Goal: Complete application form: Complete application form

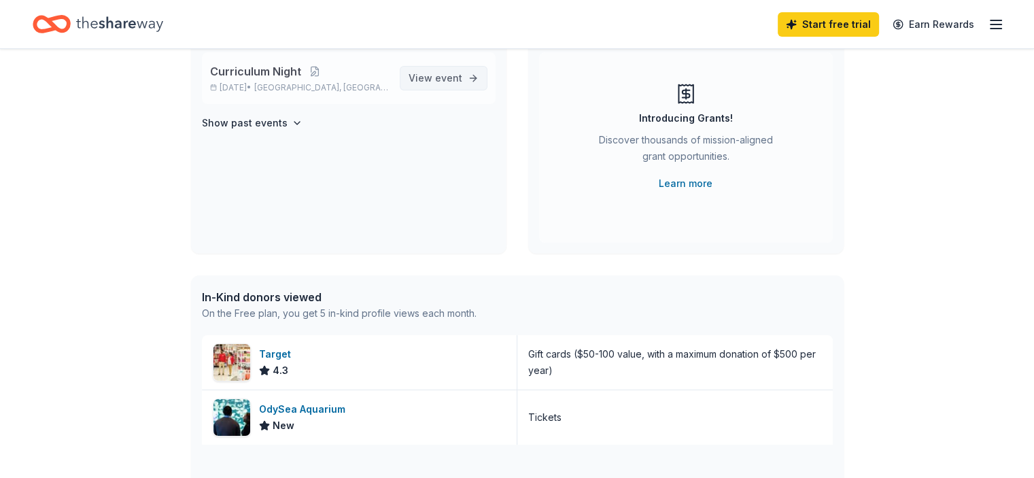
scroll to position [136, 0]
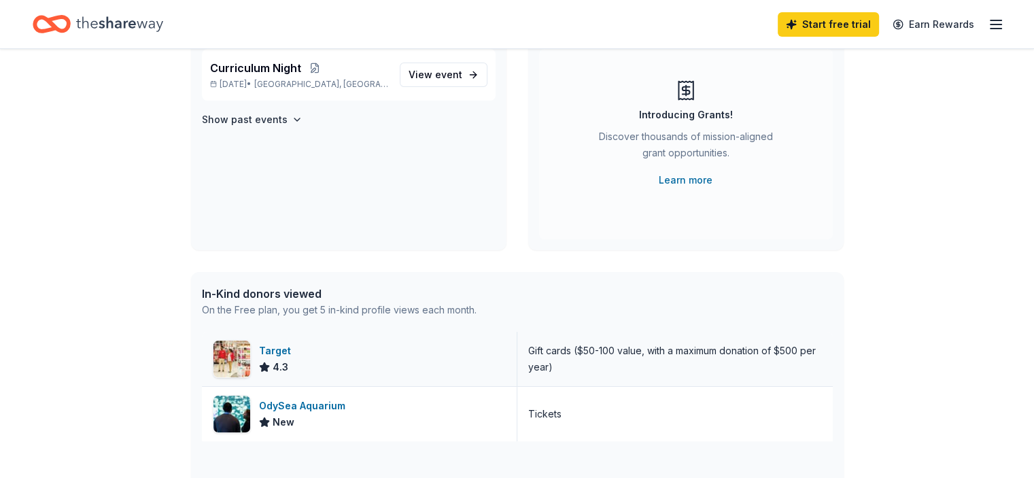
click at [275, 350] on div "Target" at bounding box center [277, 351] width 37 height 16
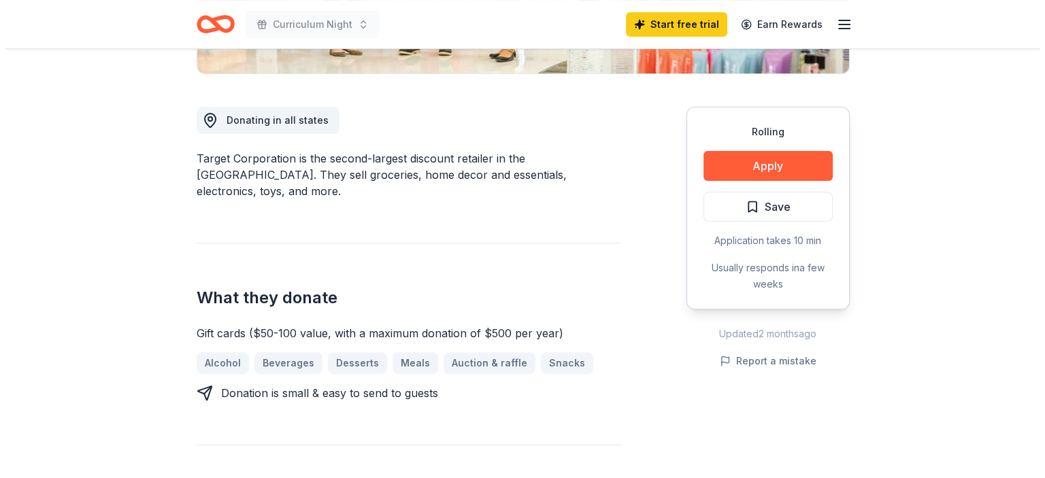
scroll to position [340, 0]
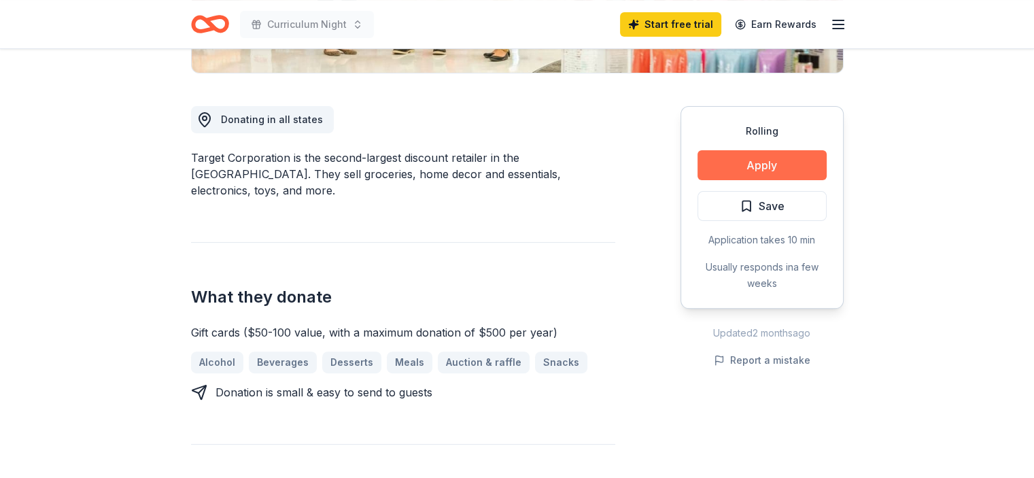
click at [741, 165] on button "Apply" at bounding box center [762, 165] width 129 height 30
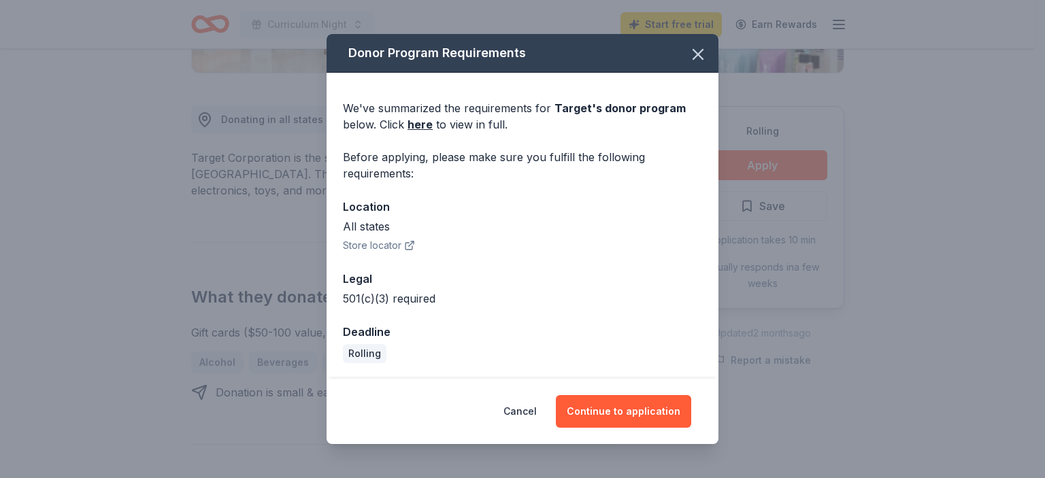
click at [373, 243] on button "Store locator" at bounding box center [379, 245] width 72 height 16
click at [614, 413] on button "Continue to application" at bounding box center [623, 411] width 135 height 33
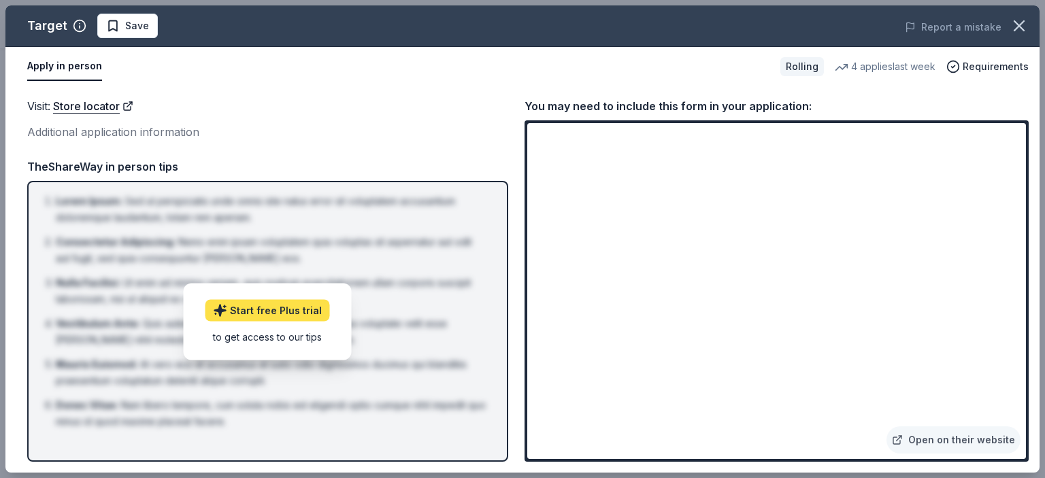
click at [266, 316] on link "Start free Plus trial" at bounding box center [267, 310] width 124 height 22
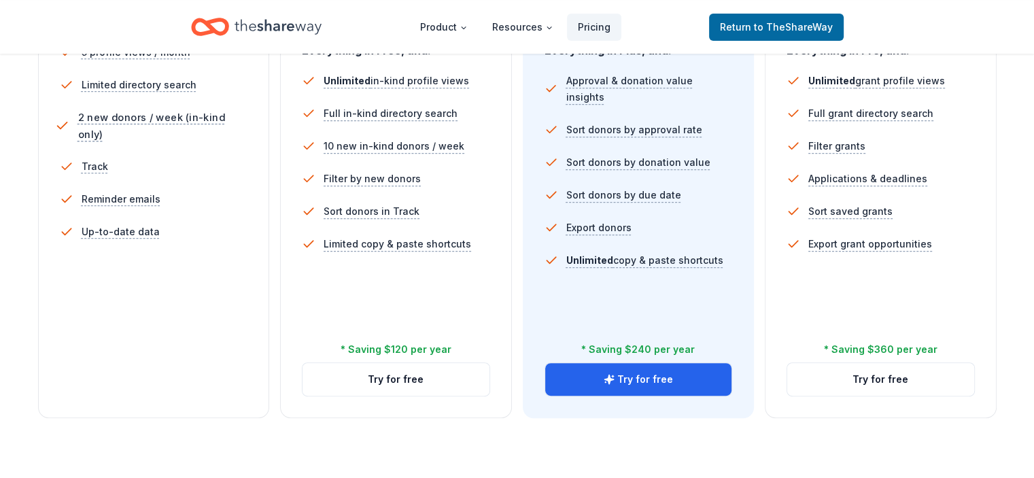
scroll to position [408, 0]
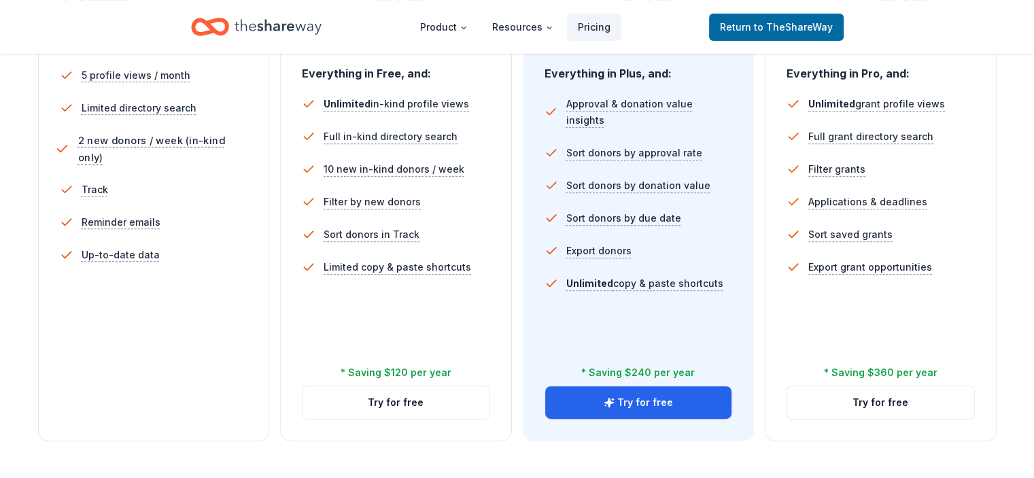
click at [173, 93] on li "Limited directory search" at bounding box center [154, 108] width 188 height 33
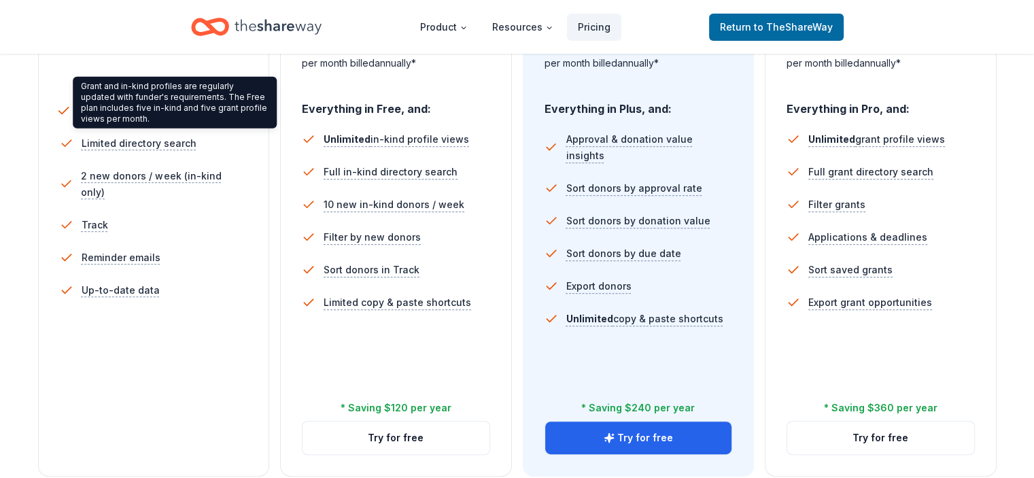
scroll to position [340, 0]
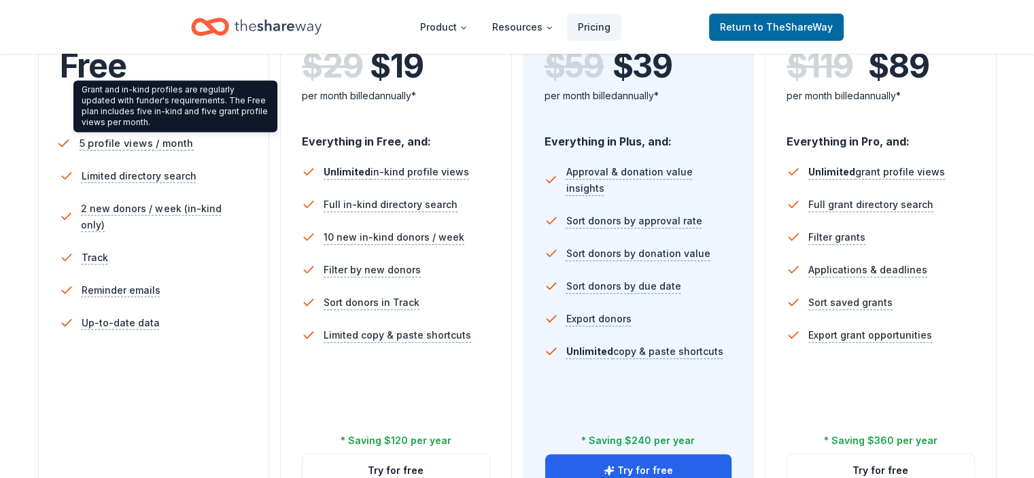
click at [193, 143] on span "5 profile views / month" at bounding box center [136, 143] width 114 height 17
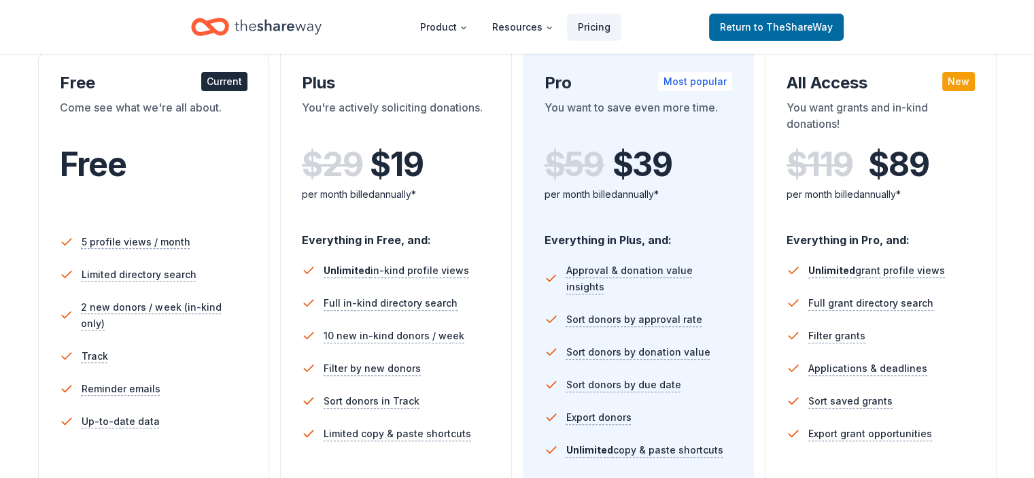
scroll to position [204, 0]
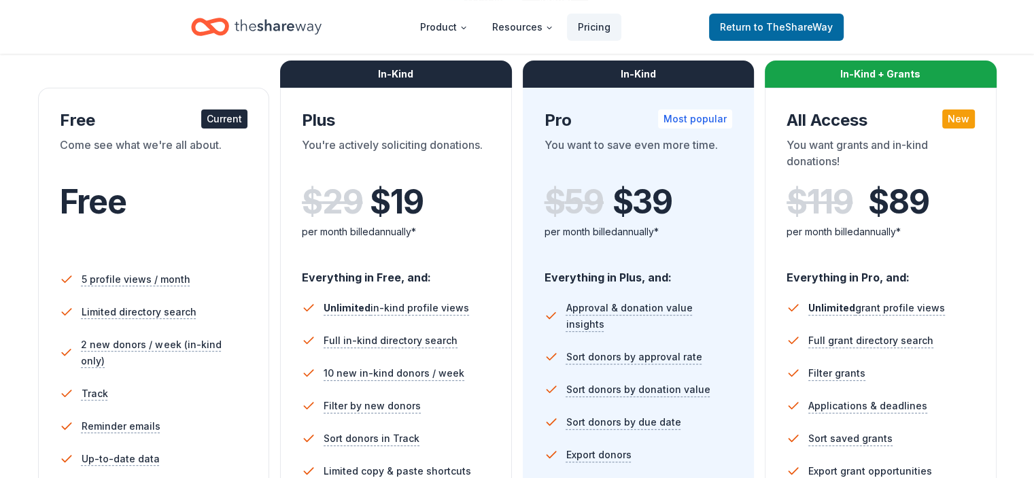
click at [231, 112] on div "Current" at bounding box center [224, 118] width 46 height 19
click at [157, 133] on div "Free Current Come see what we're all about. Free" at bounding box center [154, 183] width 188 height 148
click at [214, 143] on div "Come see what we're all about." at bounding box center [154, 156] width 188 height 38
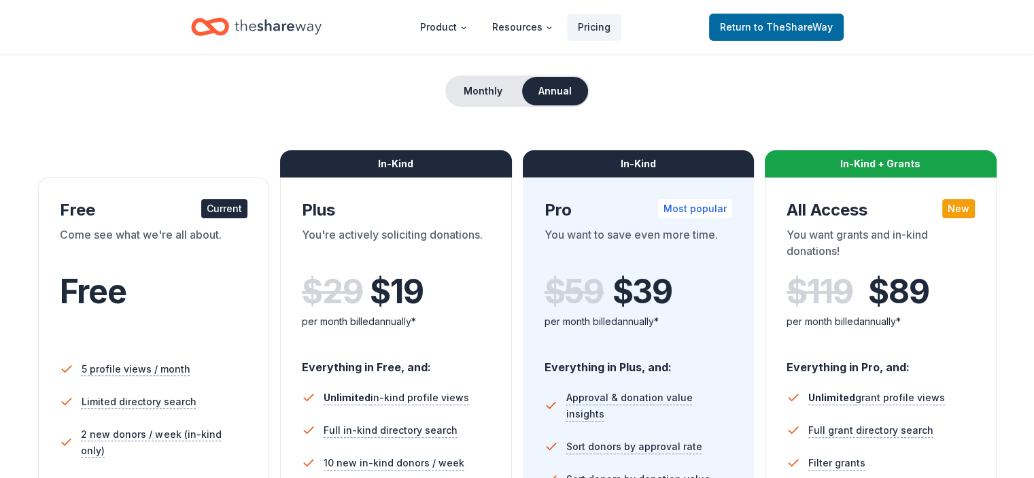
scroll to position [68, 0]
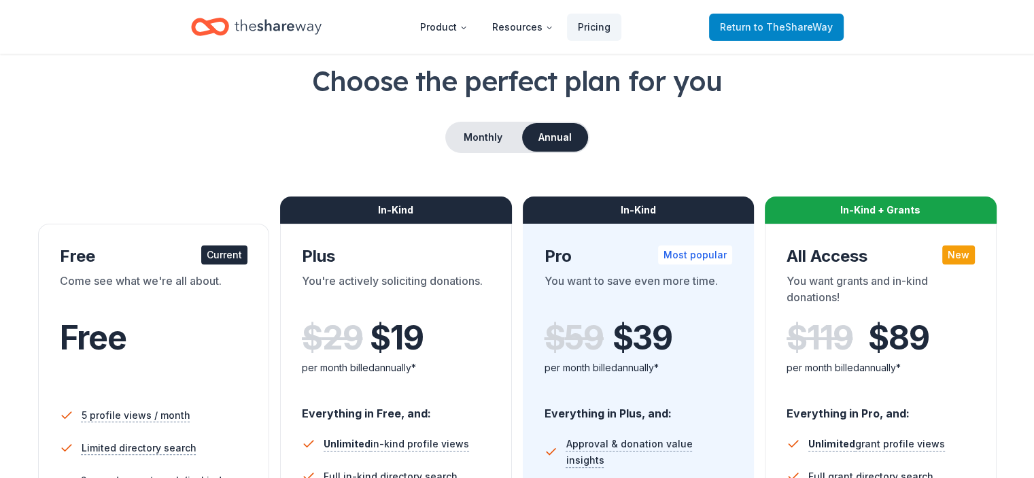
click at [746, 24] on span "Return to TheShareWay" at bounding box center [776, 27] width 113 height 16
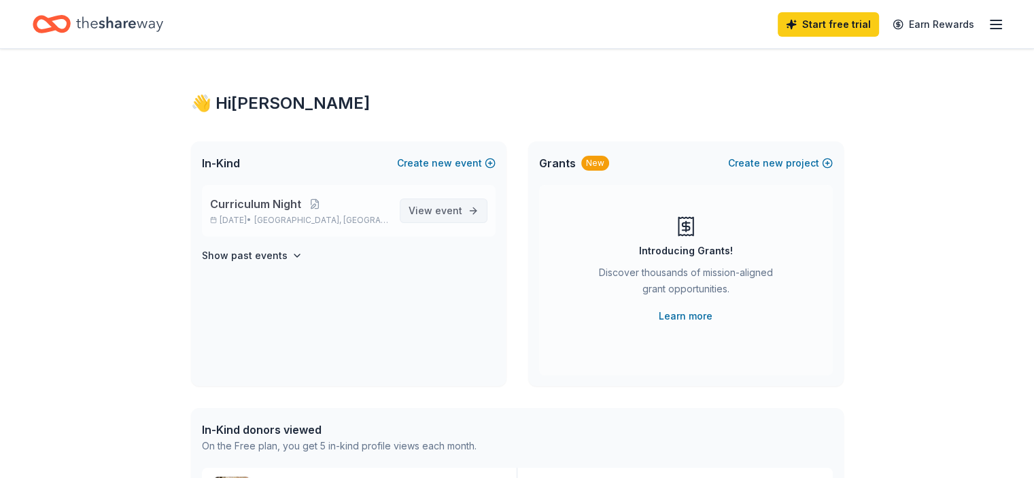
click at [447, 214] on span "event" at bounding box center [448, 211] width 27 height 12
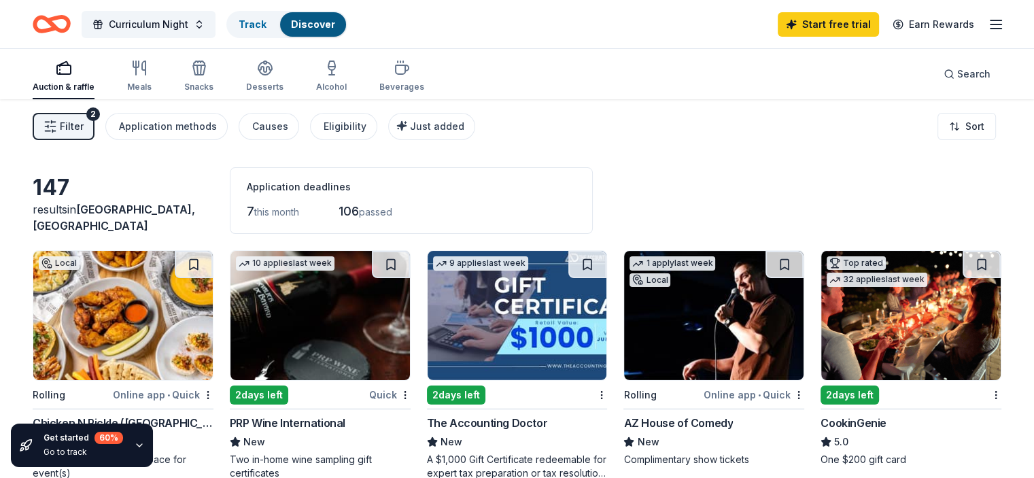
click at [95, 126] on button "Filter 2" at bounding box center [64, 126] width 62 height 27
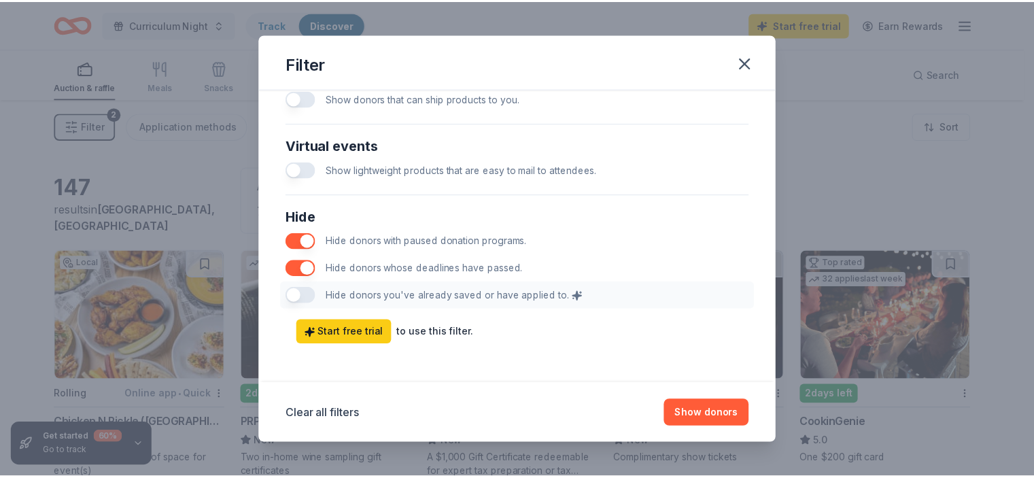
scroll to position [692, 0]
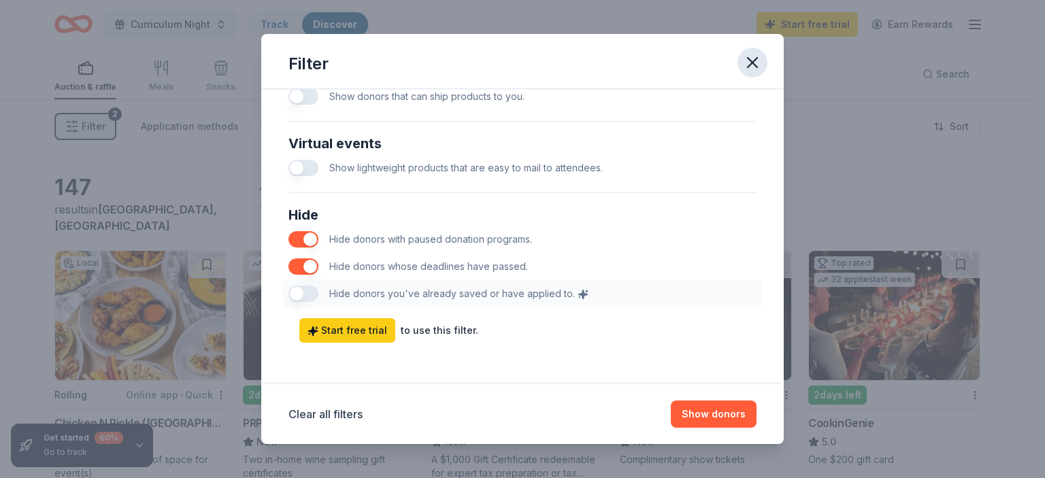
click at [749, 66] on icon "button" at bounding box center [752, 63] width 10 height 10
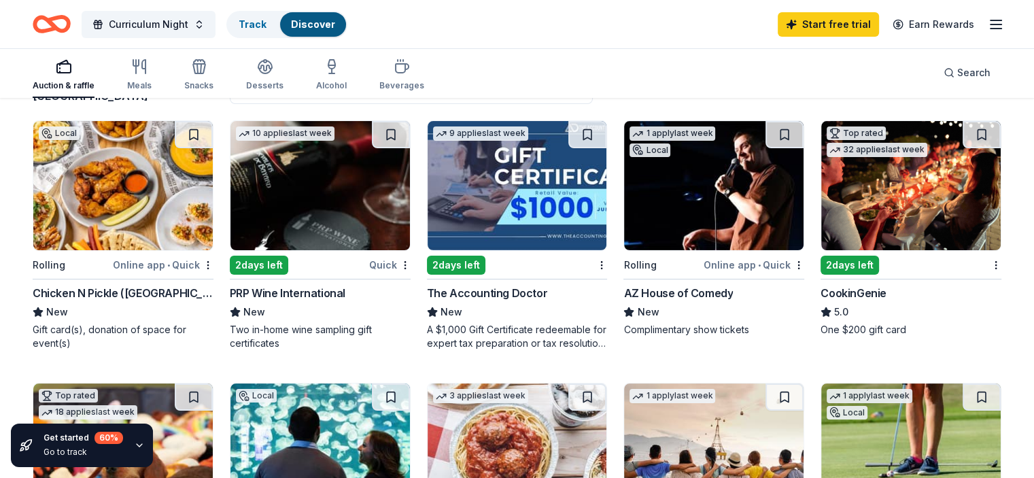
scroll to position [136, 0]
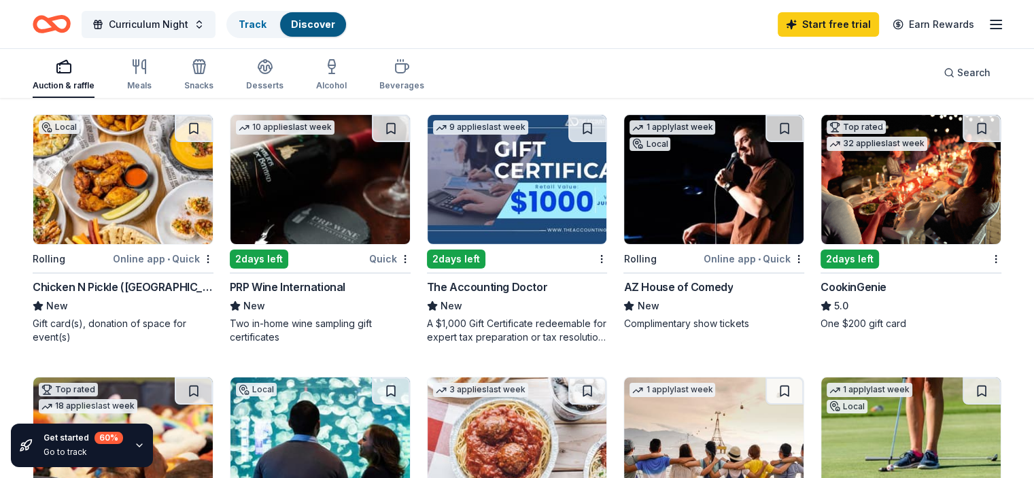
click at [673, 181] on img at bounding box center [714, 179] width 180 height 129
click at [874, 177] on img at bounding box center [912, 179] width 180 height 129
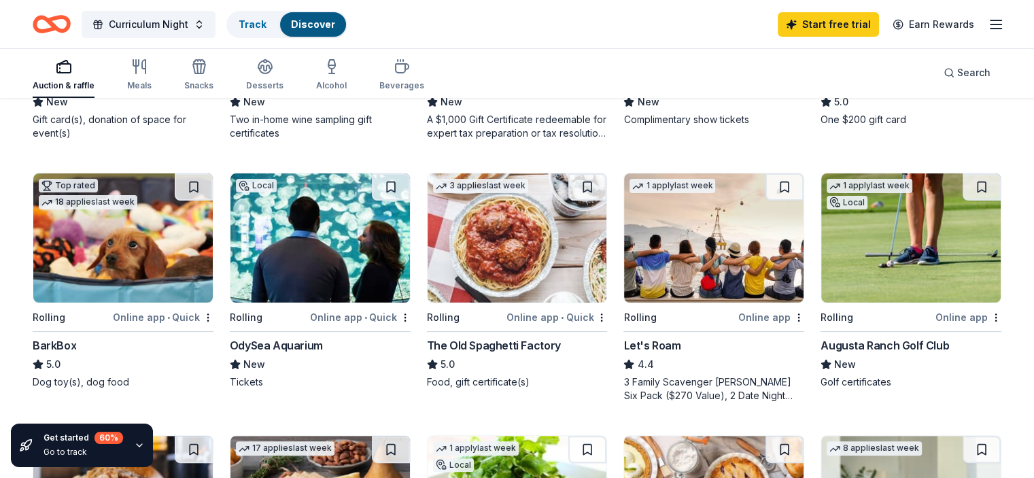
scroll to position [408, 0]
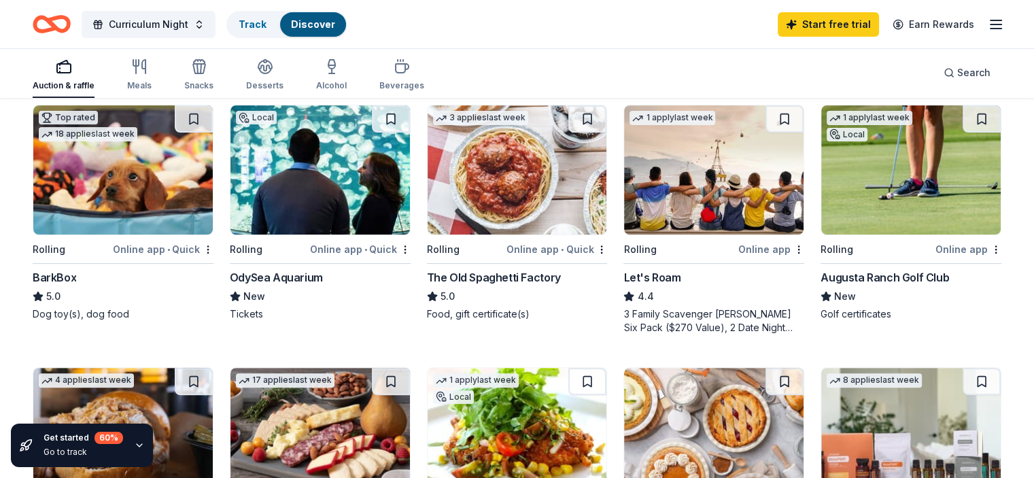
click at [711, 171] on img at bounding box center [714, 169] width 180 height 129
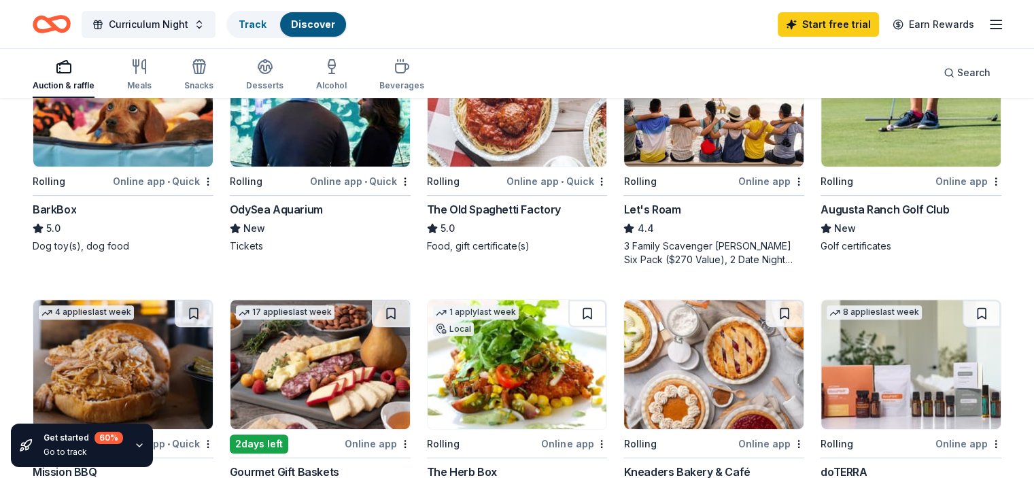
scroll to position [544, 0]
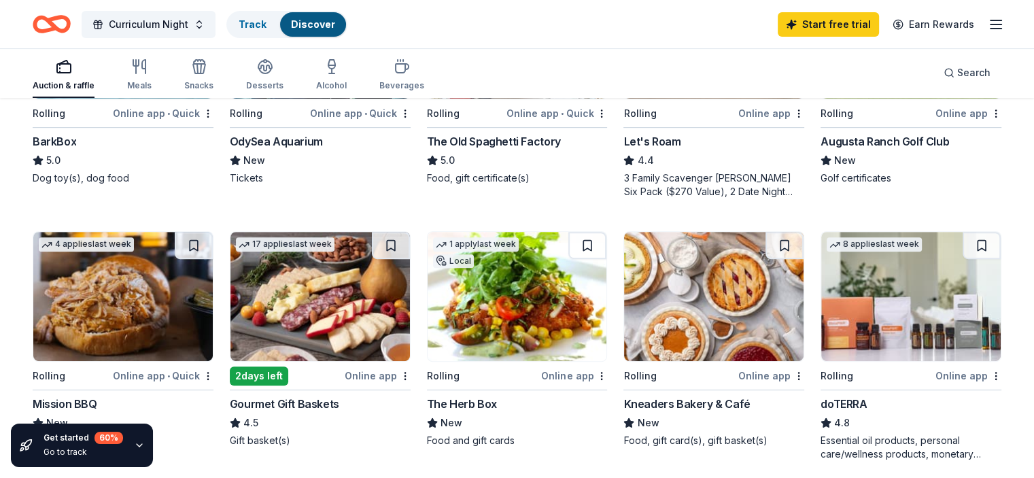
click at [717, 288] on img at bounding box center [714, 296] width 180 height 129
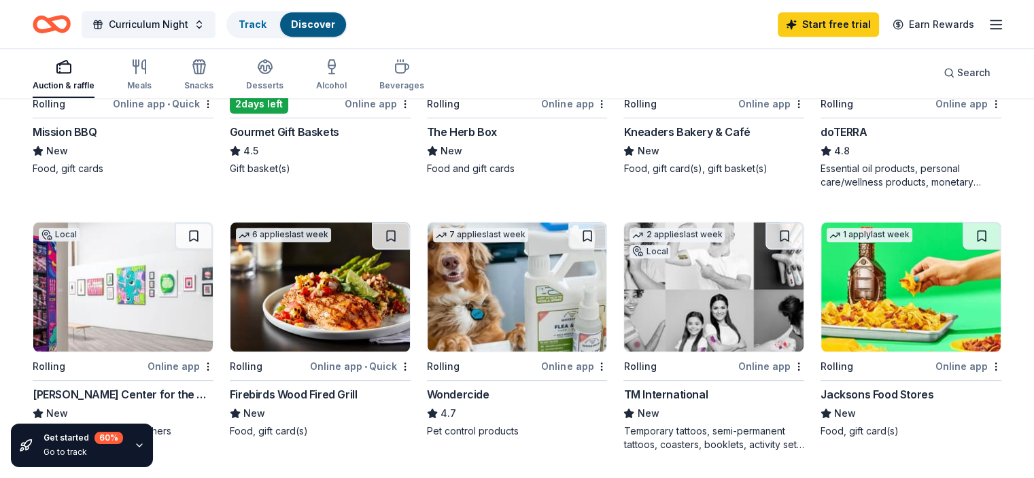
scroll to position [884, 0]
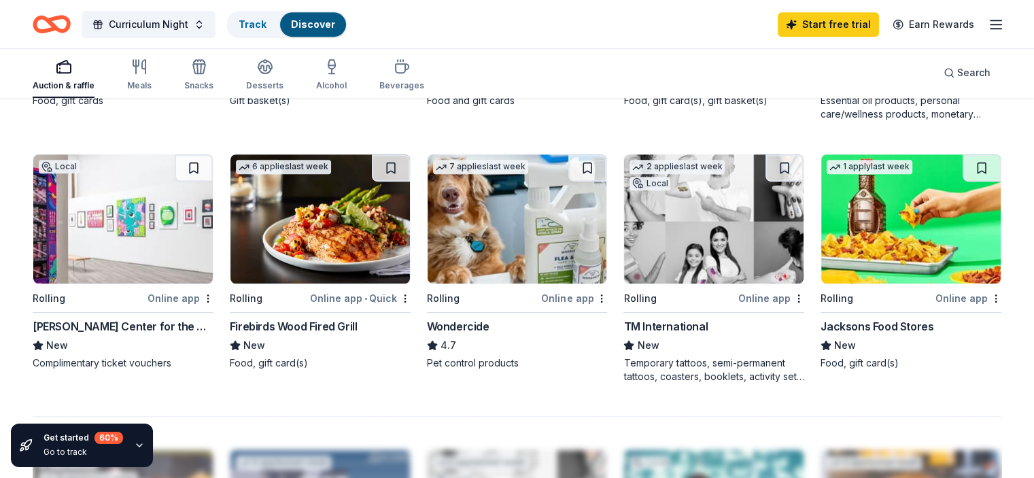
click at [338, 260] on img at bounding box center [321, 218] width 180 height 129
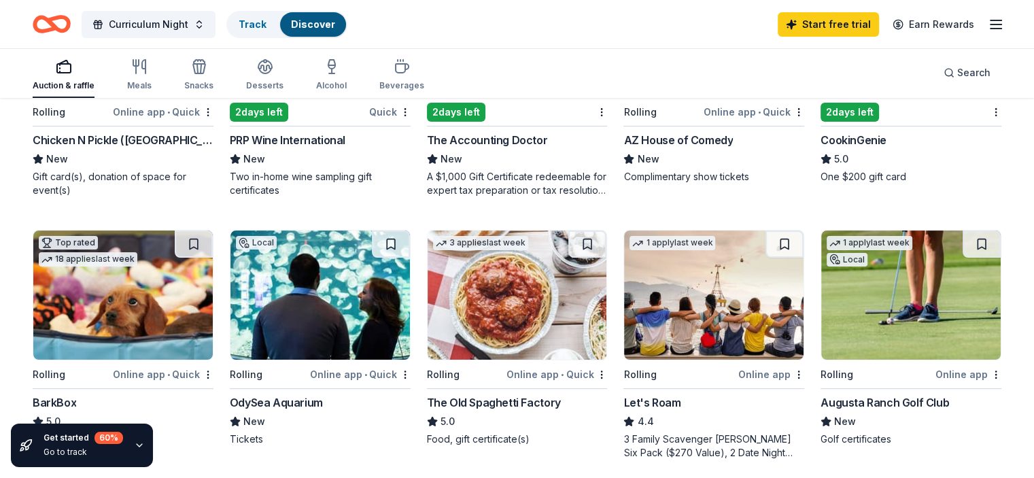
scroll to position [277, 0]
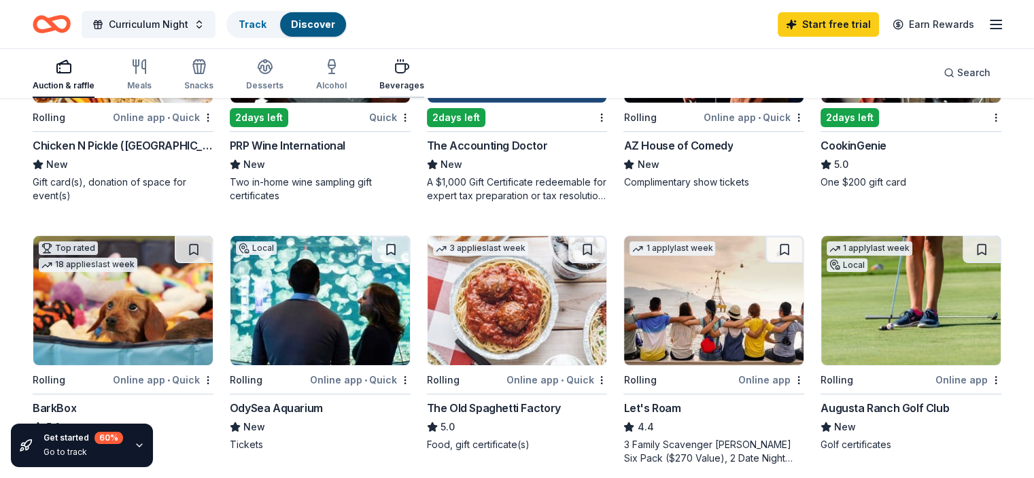
click at [416, 82] on div "Beverages" at bounding box center [401, 85] width 45 height 11
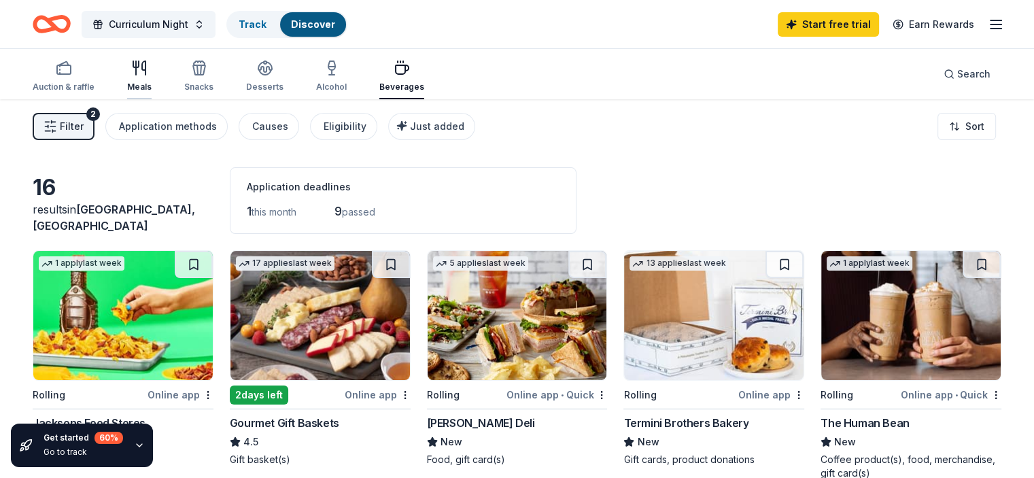
click at [146, 73] on icon "button" at bounding box center [143, 68] width 3 height 14
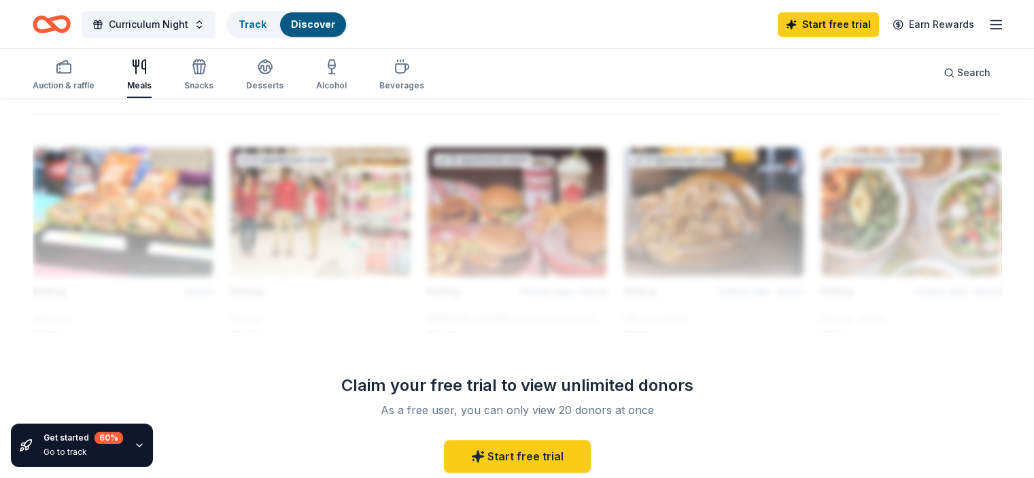
scroll to position [1088, 0]
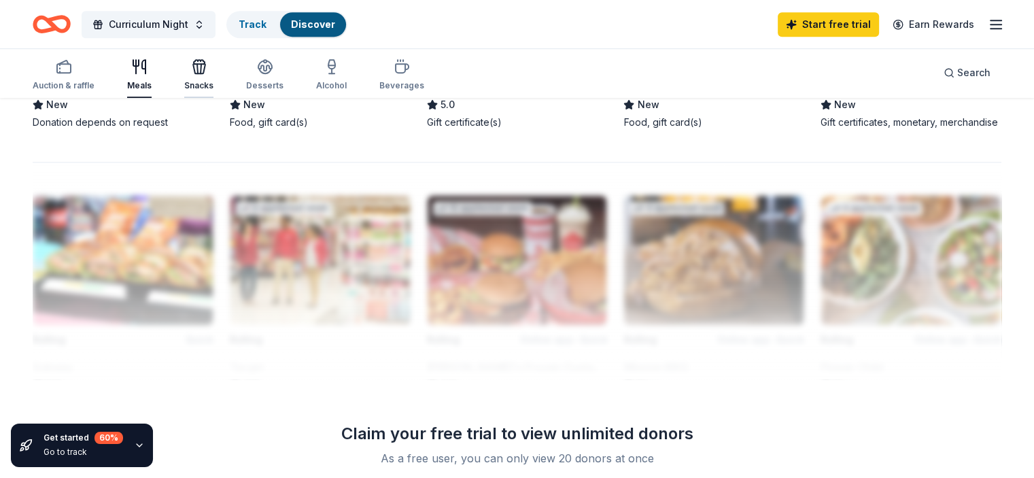
click at [207, 74] on icon "button" at bounding box center [199, 66] width 16 height 16
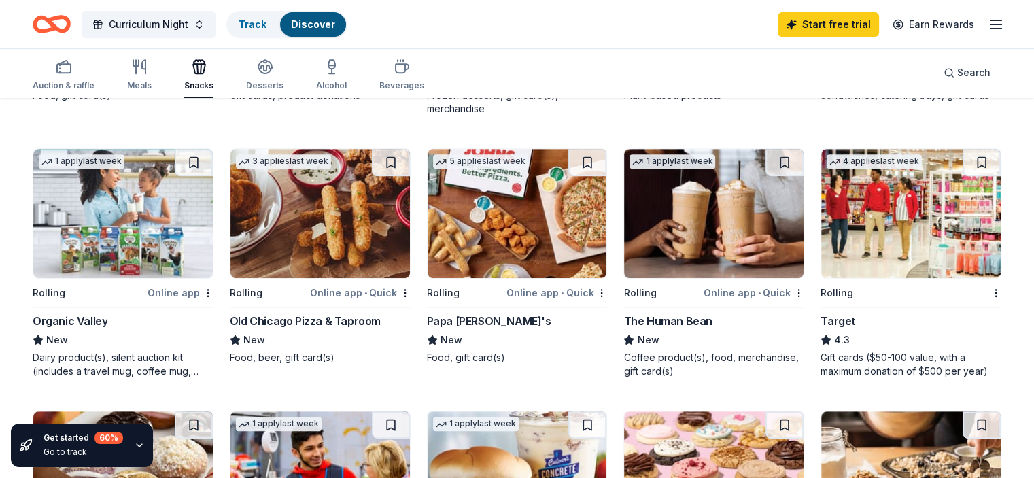
scroll to position [612, 0]
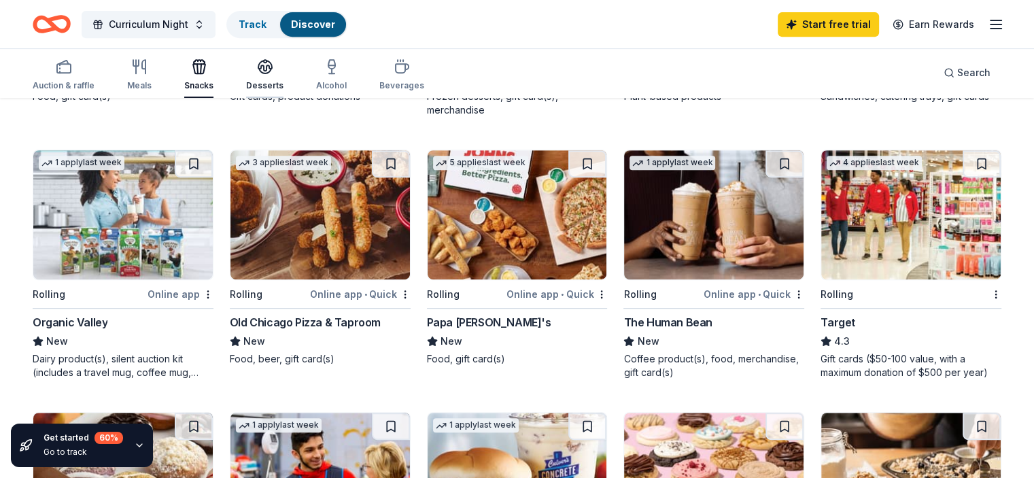
click at [271, 73] on icon "button" at bounding box center [265, 71] width 12 height 5
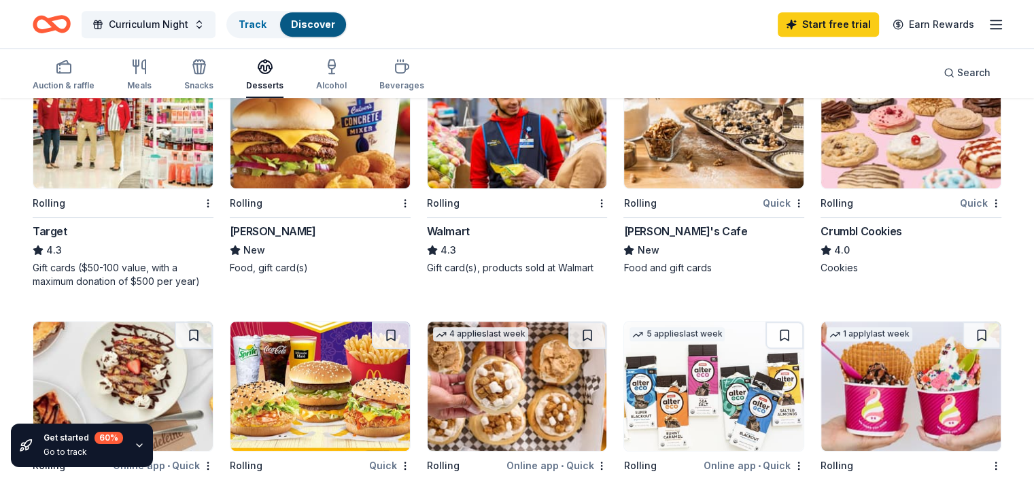
scroll to position [680, 0]
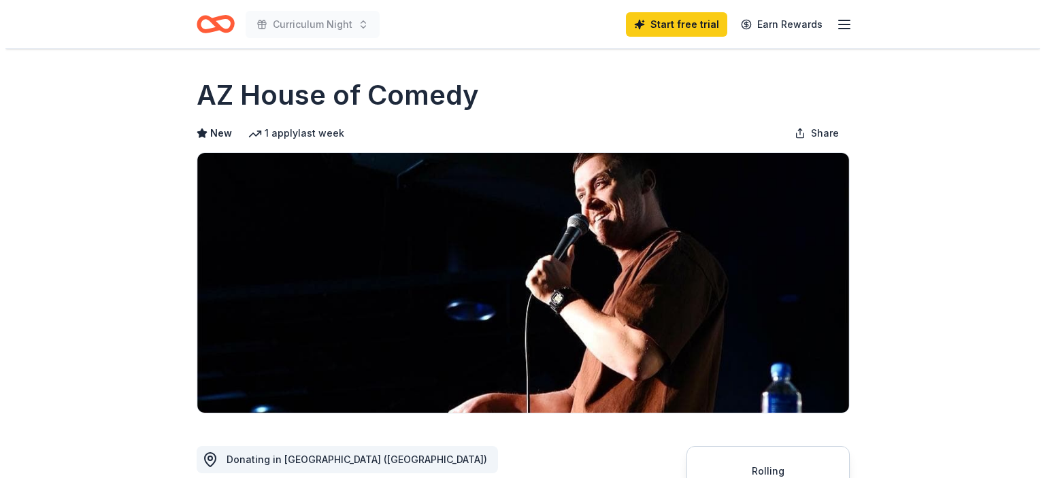
scroll to position [204, 0]
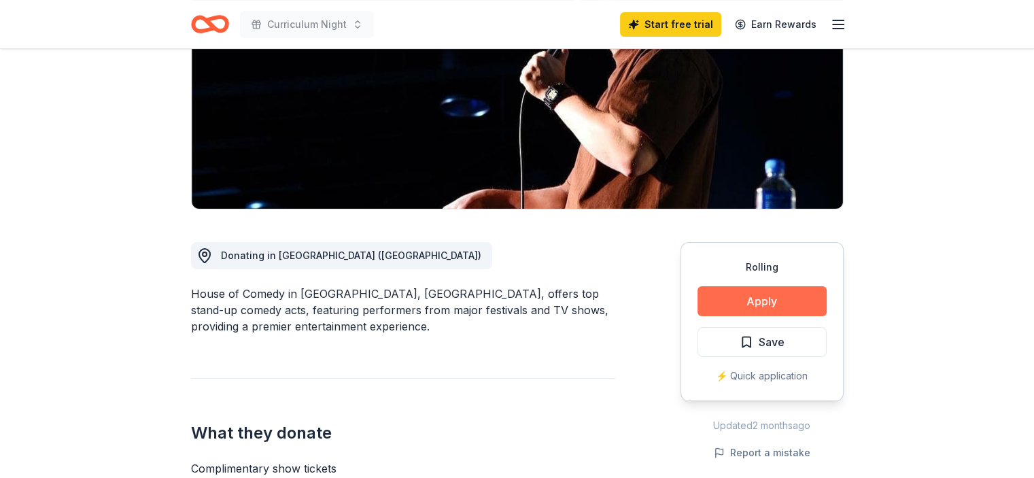
click at [754, 297] on button "Apply" at bounding box center [762, 301] width 129 height 30
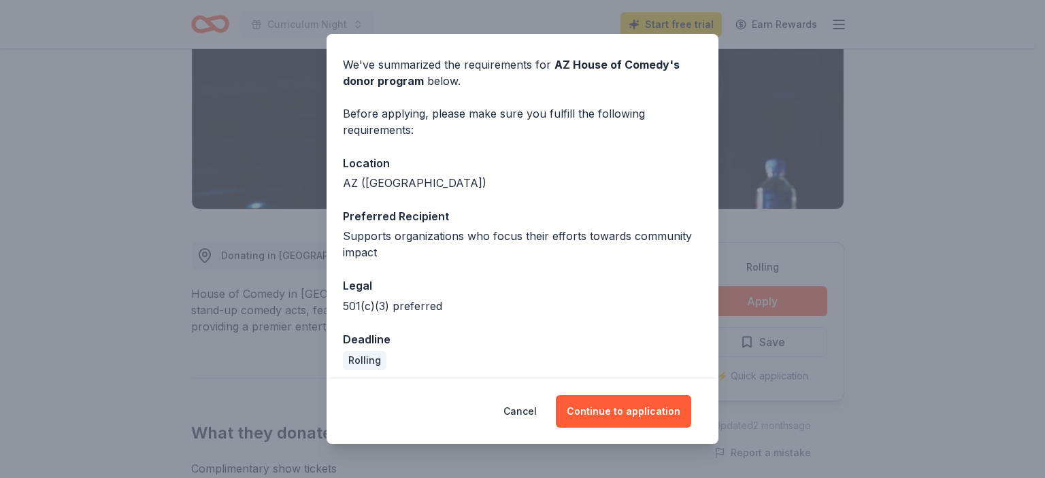
scroll to position [50, 0]
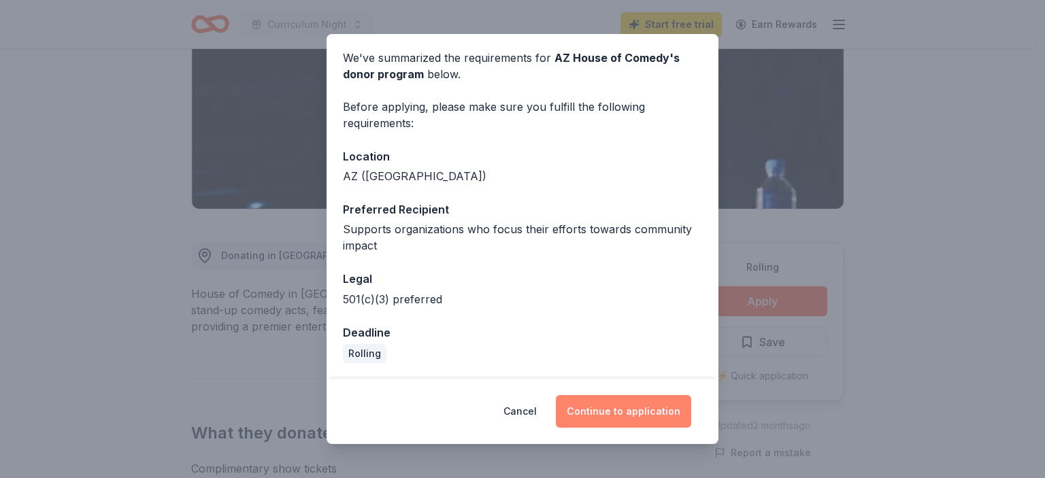
click at [595, 403] on button "Continue to application" at bounding box center [623, 411] width 135 height 33
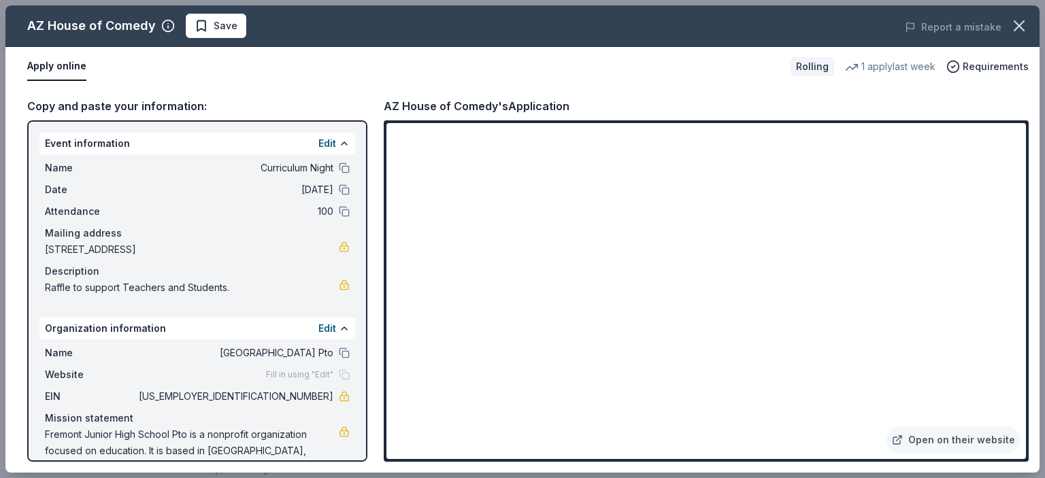
scroll to position [30, 0]
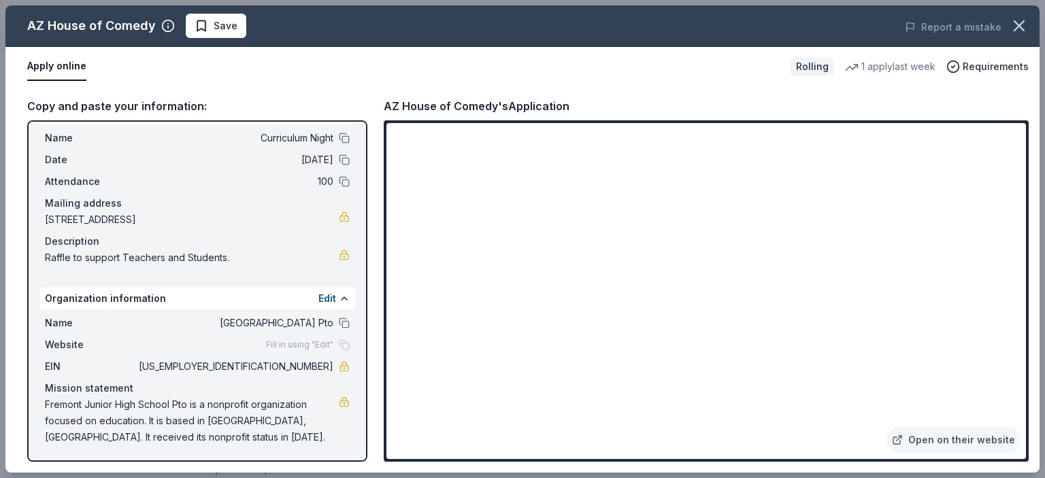
drag, startPoint x: 37, startPoint y: 401, endPoint x: 299, endPoint y: 409, distance: 262.0
click at [299, 409] on div "Event information Edit Name Curriculum Night Date 08/21/25 Attendance 100 Maili…" at bounding box center [197, 290] width 340 height 341
drag, startPoint x: 56, startPoint y: 401, endPoint x: 294, endPoint y: 428, distance: 239.0
click at [294, 428] on span "Fremont Junior High School Pto is a nonprofit organization focused on education…" at bounding box center [192, 420] width 294 height 49
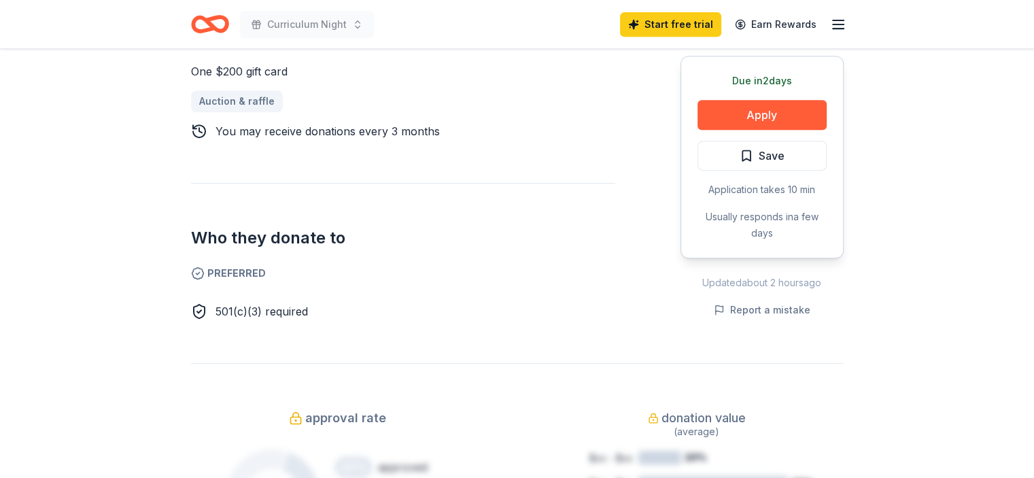
scroll to position [476, 0]
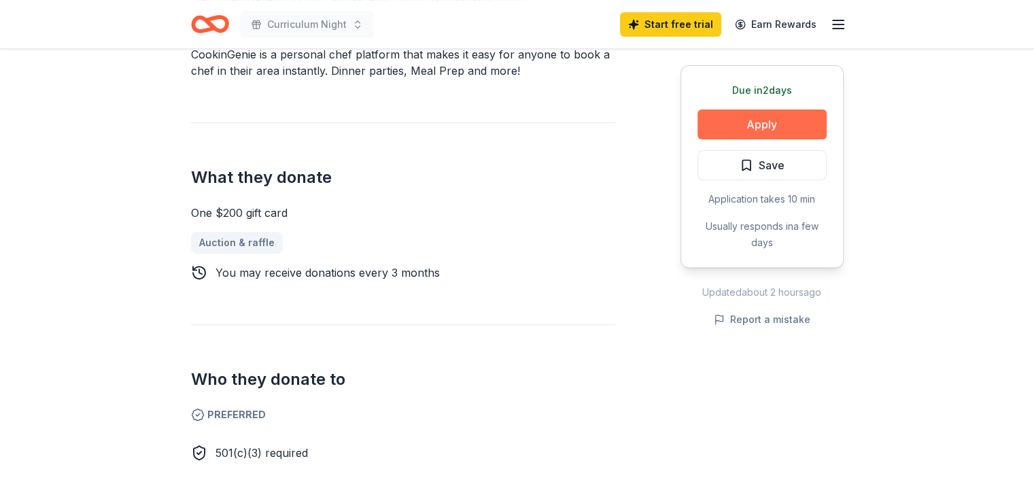
click at [753, 121] on button "Apply" at bounding box center [762, 124] width 129 height 30
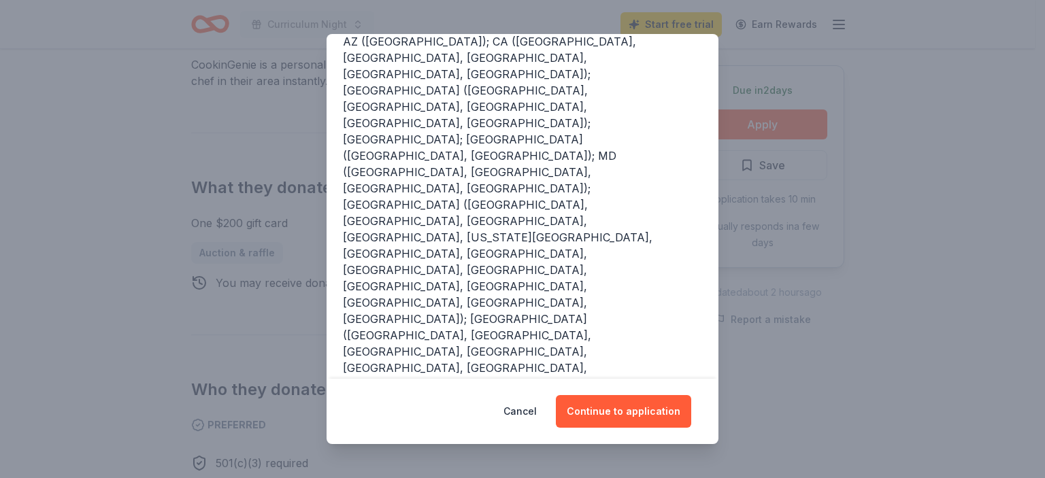
scroll to position [204, 0]
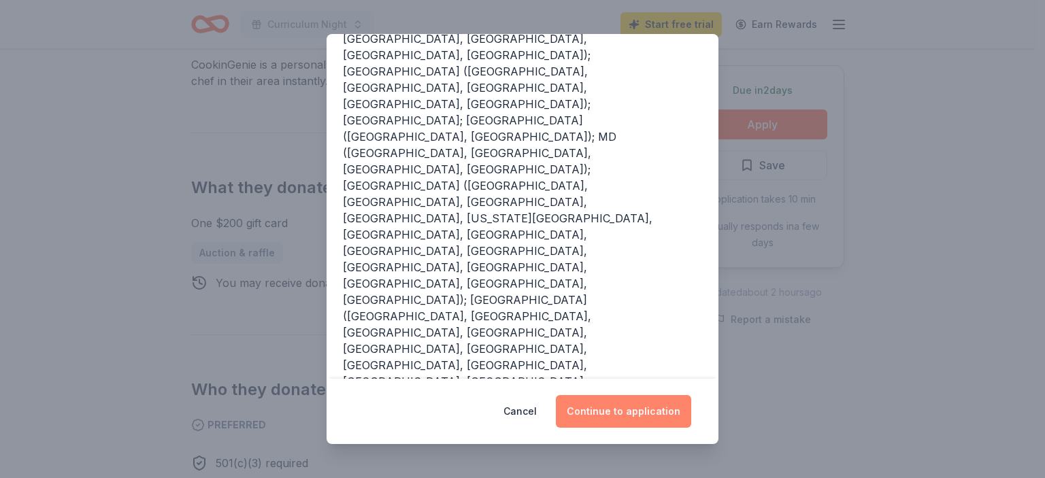
click at [603, 417] on button "Continue to application" at bounding box center [623, 411] width 135 height 33
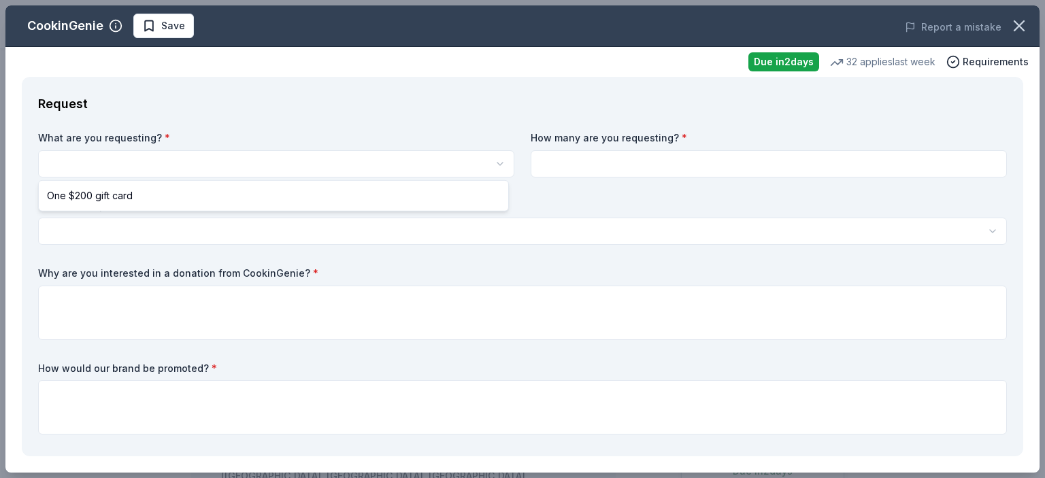
scroll to position [0, 0]
select select "One $200 gift card"
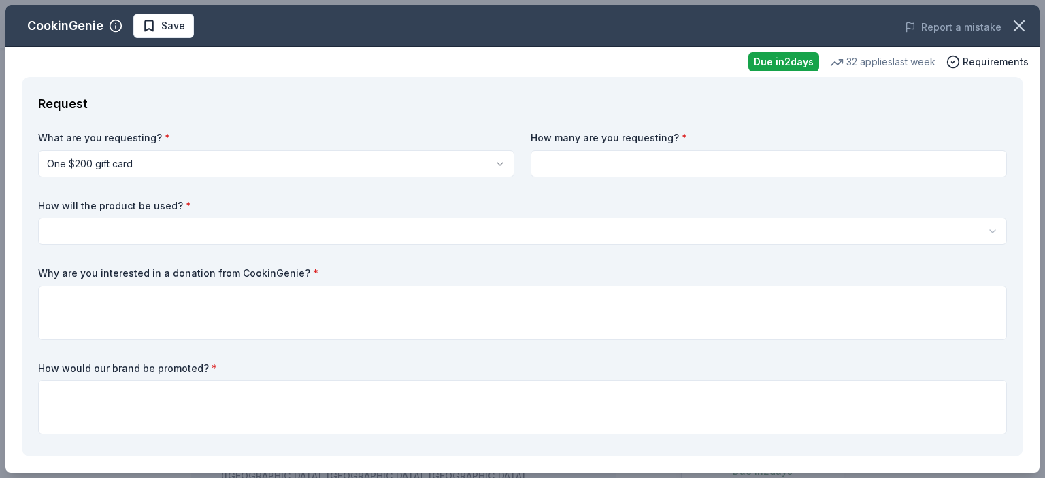
click at [592, 162] on input at bounding box center [768, 163] width 476 height 27
type input "1"
click at [97, 231] on html "Curriculum Night Save Apply Due [DATE] Share CookinGenie 5.0 • 7 reviews 32 app…" at bounding box center [522, 239] width 1045 height 478
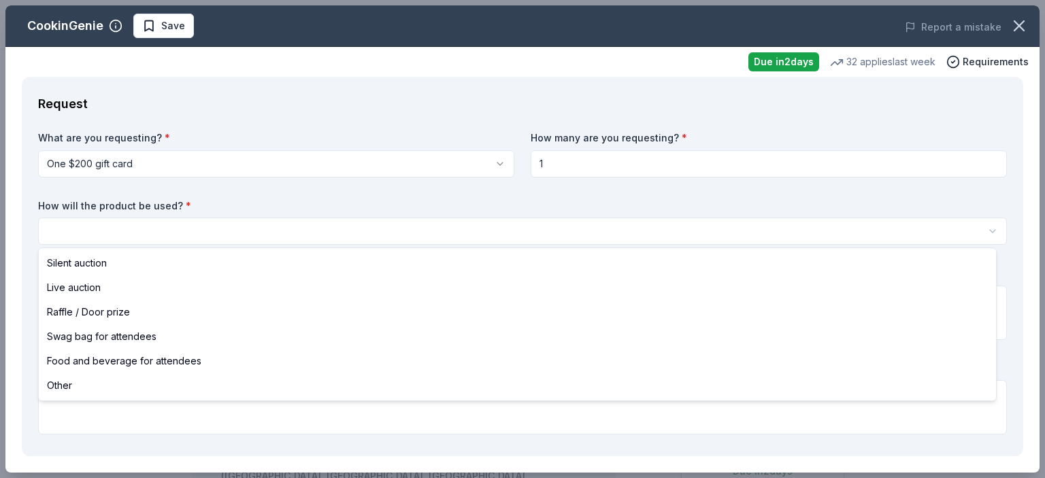
select select "raffleDoorPrize"
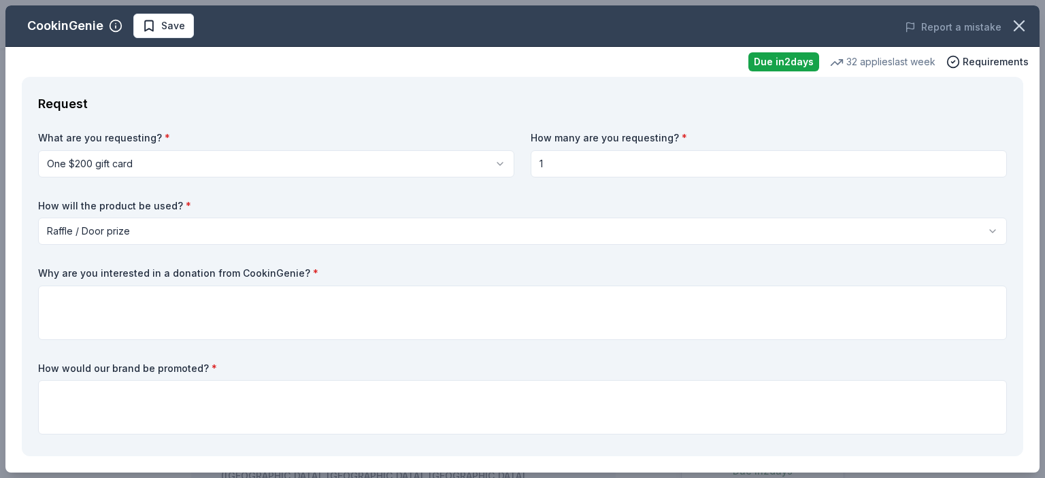
click at [128, 233] on html "Curriculum Night Save Apply Due [DATE] Share CookinGenie 5.0 • 7 reviews 32 app…" at bounding box center [522, 239] width 1045 height 478
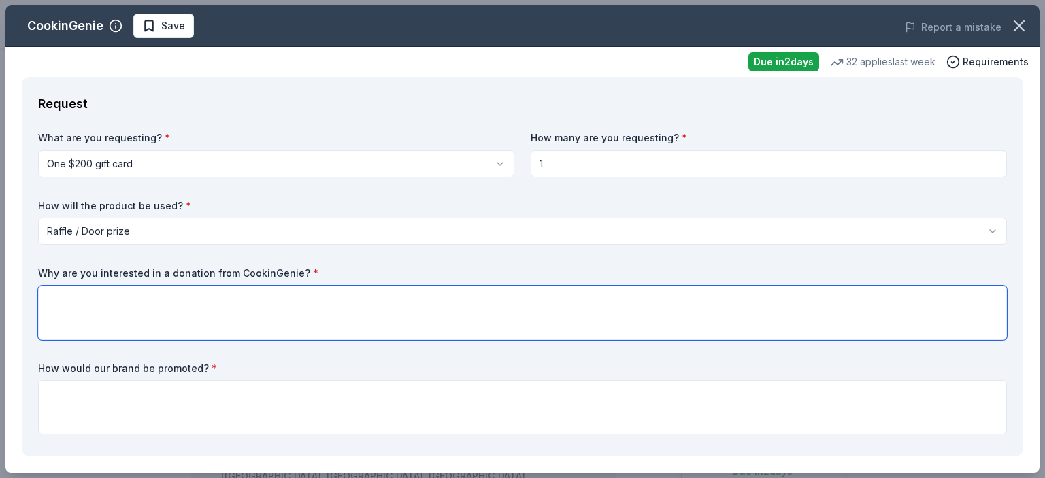
click at [86, 309] on textarea at bounding box center [522, 313] width 968 height 54
type textarea "E"
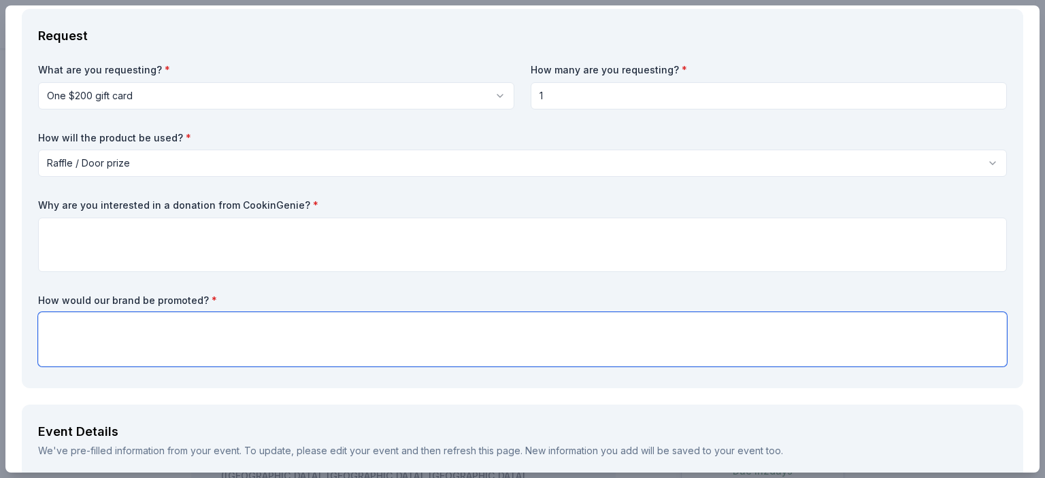
click at [71, 331] on textarea at bounding box center [522, 339] width 968 height 54
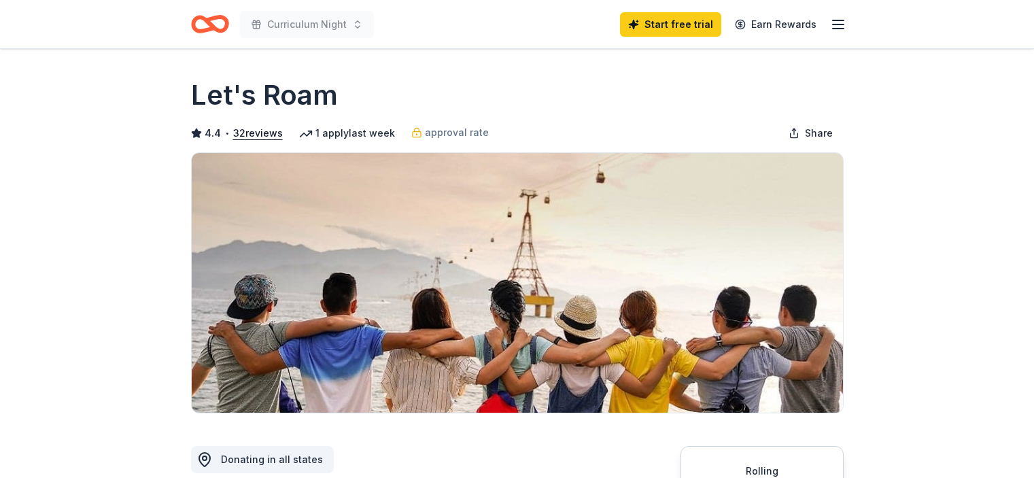
scroll to position [136, 0]
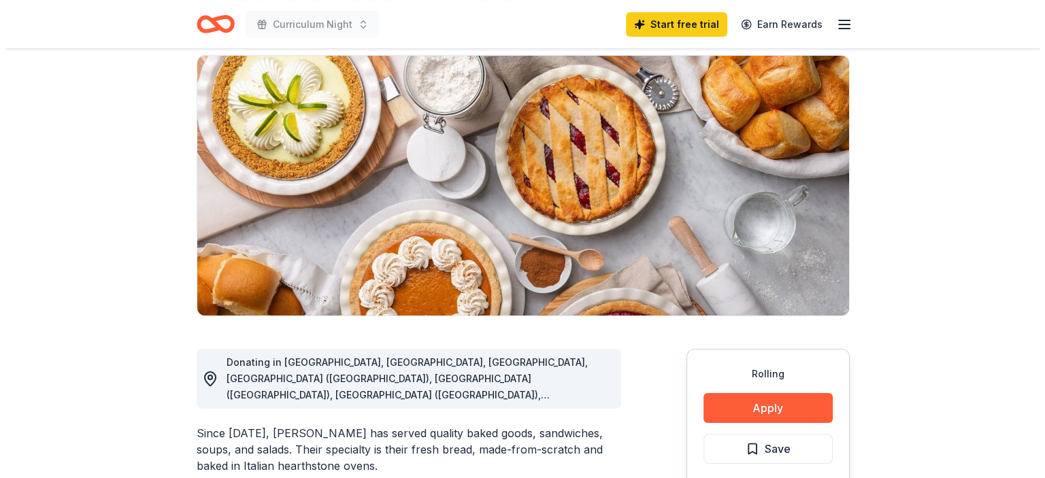
scroll to position [204, 0]
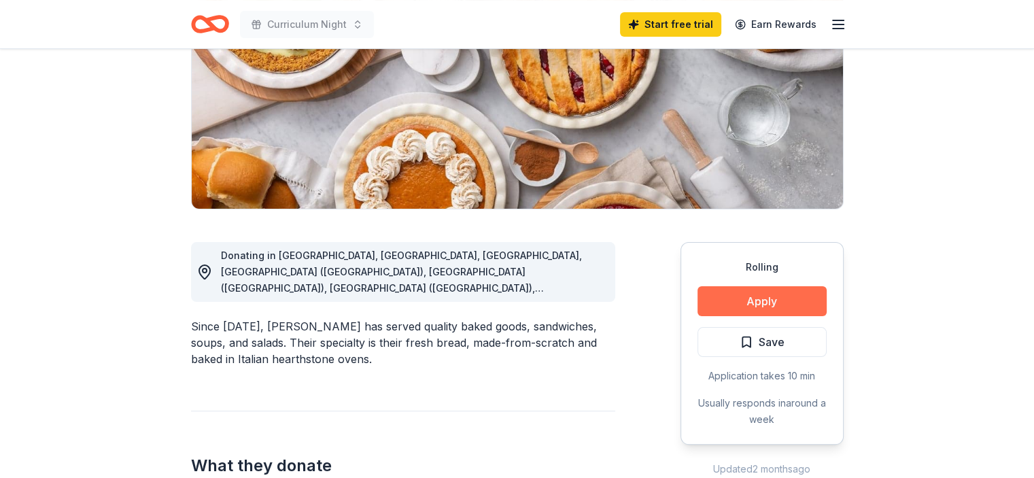
click at [758, 301] on button "Apply" at bounding box center [762, 301] width 129 height 30
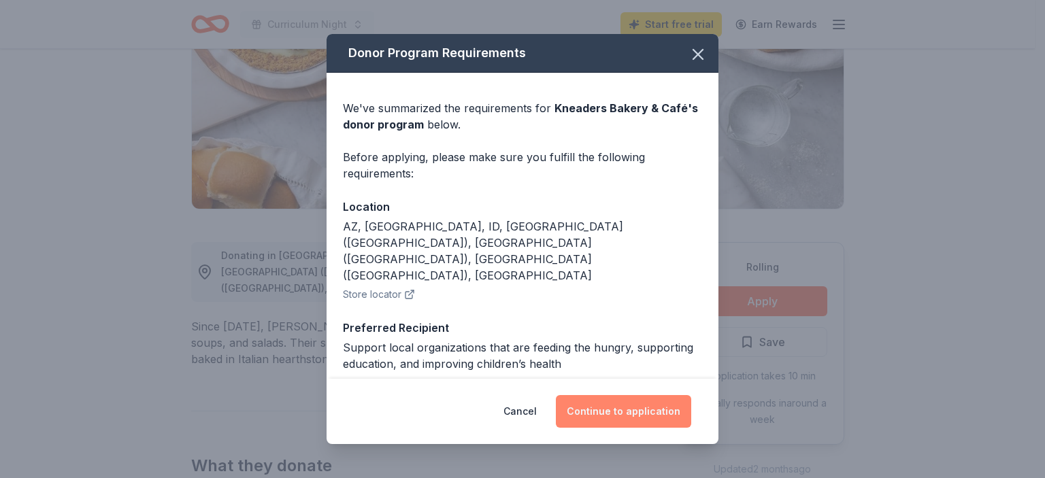
click at [606, 405] on button "Continue to application" at bounding box center [623, 411] width 135 height 33
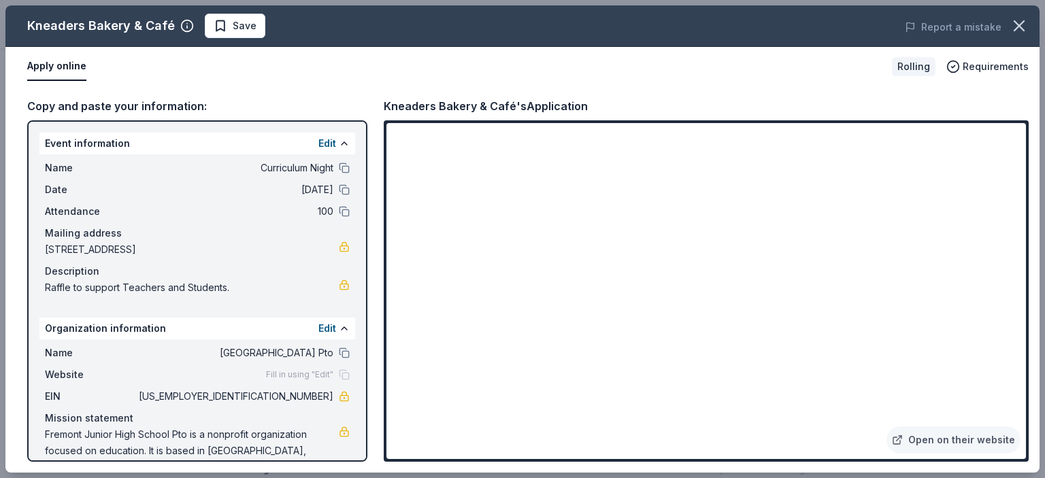
drag, startPoint x: 176, startPoint y: 352, endPoint x: 314, endPoint y: 356, distance: 138.1
click at [314, 356] on span "Fremont Junior High School Pto" at bounding box center [234, 353] width 197 height 16
drag, startPoint x: 320, startPoint y: 350, endPoint x: 308, endPoint y: 352, distance: 12.5
click at [308, 352] on span "Fremont Junior High School Pto" at bounding box center [234, 353] width 197 height 16
click at [314, 350] on span "Fremont Junior High School Pto" at bounding box center [234, 353] width 197 height 16
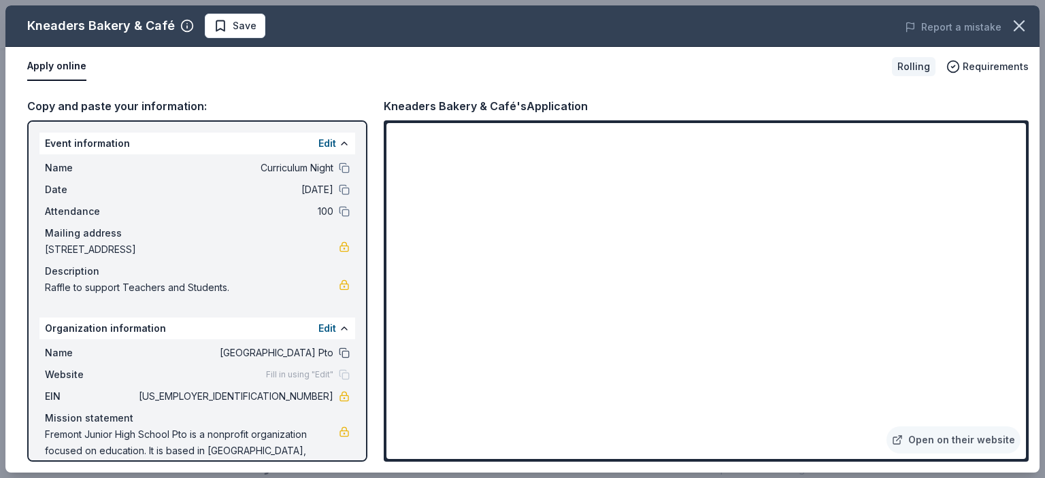
click at [339, 353] on button at bounding box center [344, 353] width 11 height 11
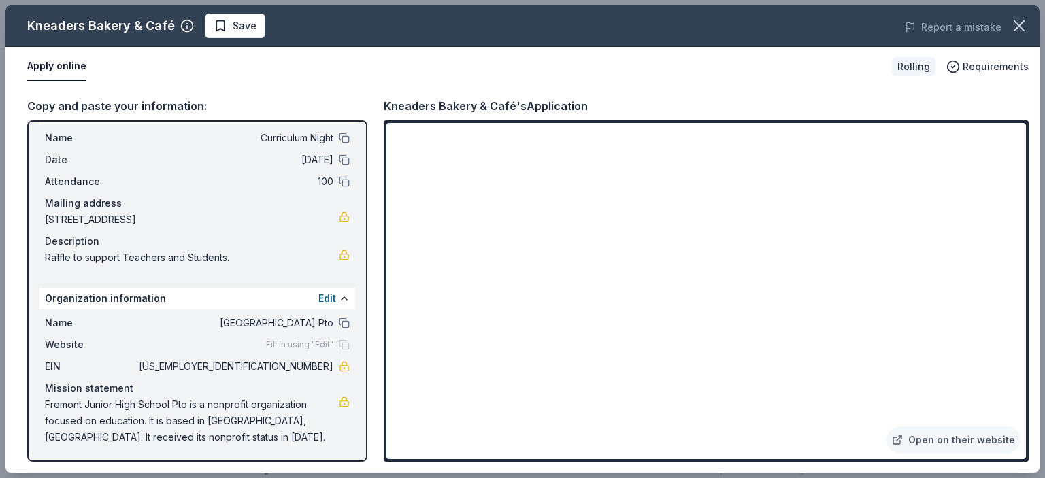
drag, startPoint x: 38, startPoint y: 405, endPoint x: 188, endPoint y: 449, distance: 156.0
click at [188, 449] on div "Event information Edit Name Curriculum Night Date 08/21/25 Attendance 100 Maili…" at bounding box center [197, 290] width 340 height 341
drag, startPoint x: 153, startPoint y: 440, endPoint x: 84, endPoint y: 405, distance: 77.3
click at [84, 405] on span "Fremont Junior High School Pto is a nonprofit organization focused on education…" at bounding box center [192, 420] width 294 height 49
drag, startPoint x: 305, startPoint y: 414, endPoint x: 196, endPoint y: 437, distance: 111.2
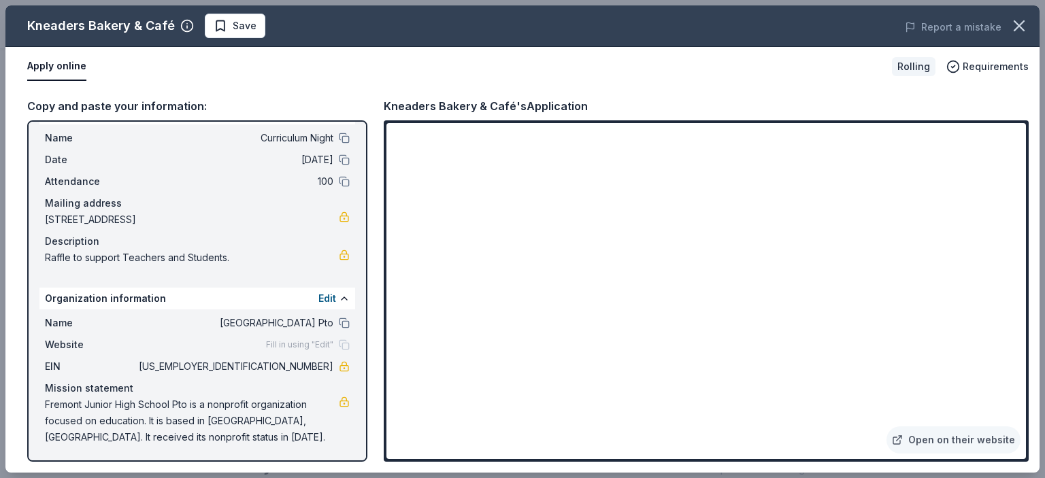
click at [195, 437] on span "Fremont Junior High School Pto is a nonprofit organization focused on education…" at bounding box center [192, 420] width 294 height 49
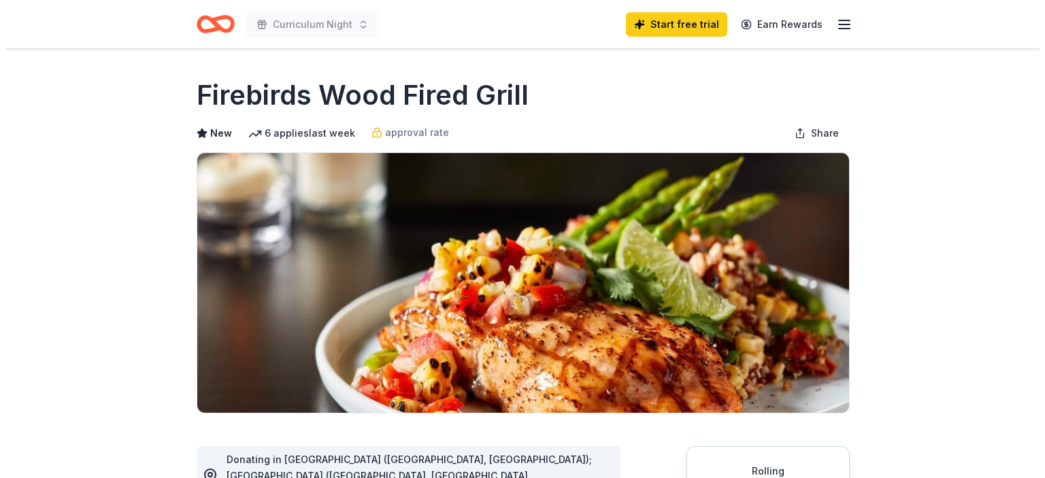
scroll to position [136, 0]
